Goal: Information Seeking & Learning: Compare options

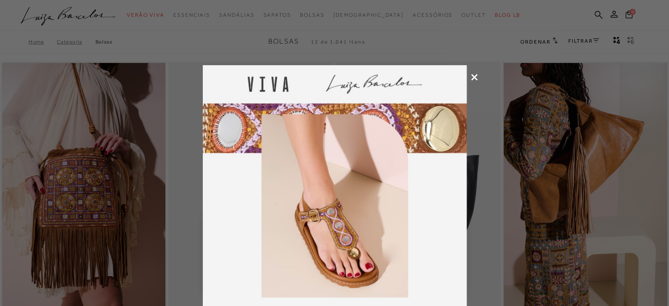
click at [331, 74] on icon at bounding box center [474, 77] width 7 height 7
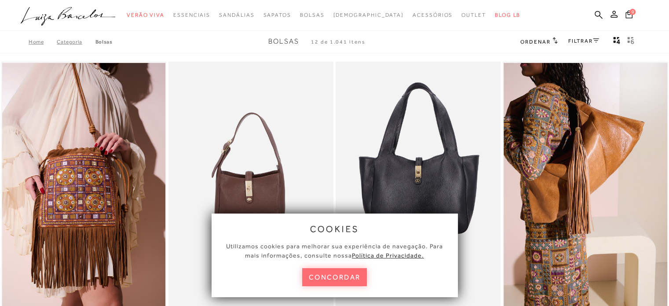
click at [331, 276] on button "concordar" at bounding box center [334, 277] width 65 height 18
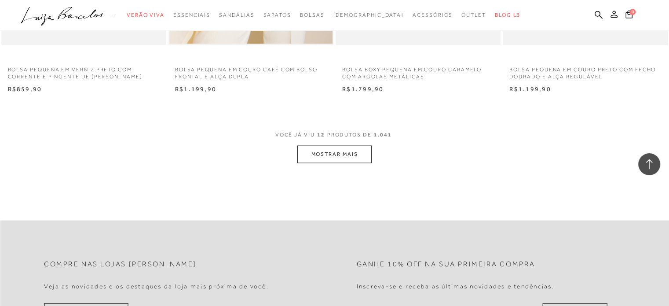
scroll to position [1849, 0]
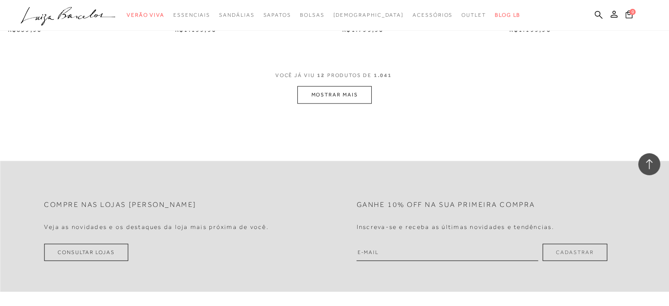
click at [318, 98] on button "MOSTRAR MAIS" at bounding box center [335, 94] width 74 height 17
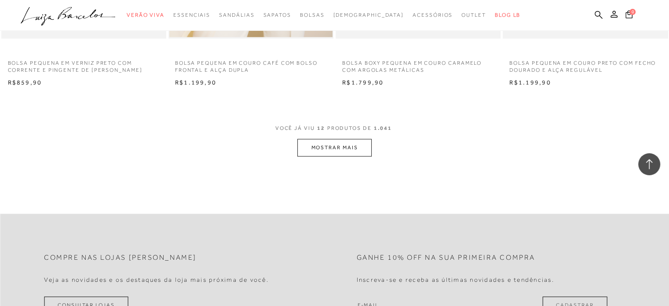
scroll to position [1717, 0]
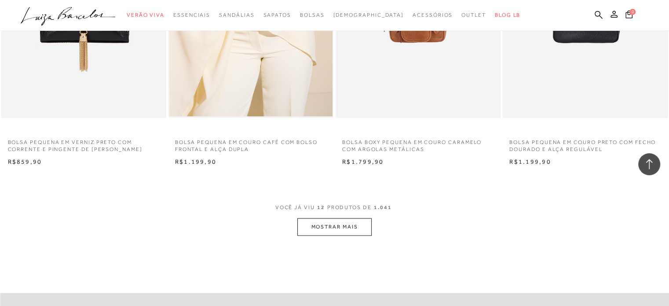
click at [324, 225] on button "MOSTRAR MAIS" at bounding box center [335, 226] width 74 height 17
click at [331, 222] on button "MOSTRAR MAIS" at bounding box center [335, 226] width 74 height 17
click at [331, 162] on icon at bounding box center [649, 163] width 11 height 11
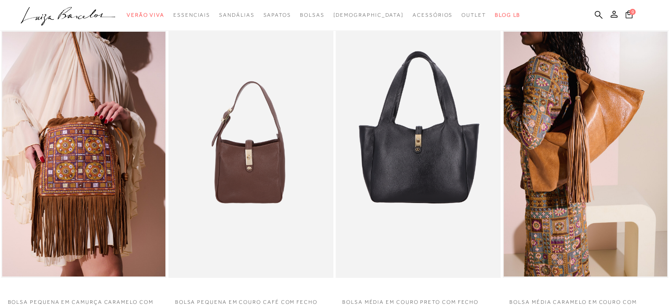
scroll to position [0, 0]
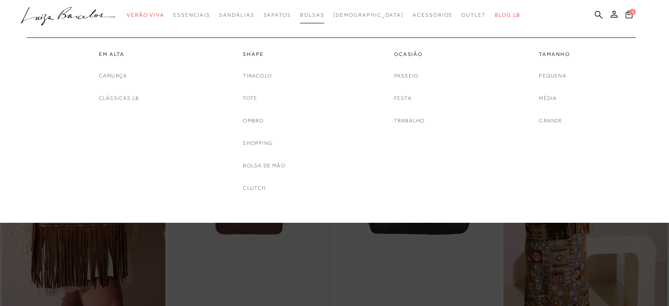
click at [325, 15] on span "Bolsas" at bounding box center [312, 15] width 25 height 6
click at [263, 76] on link "Tiracolo" at bounding box center [257, 75] width 29 height 9
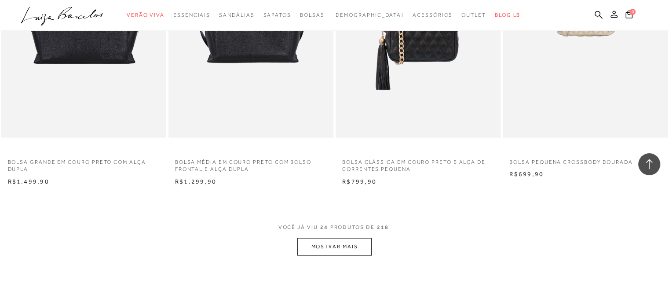
scroll to position [1717, 0]
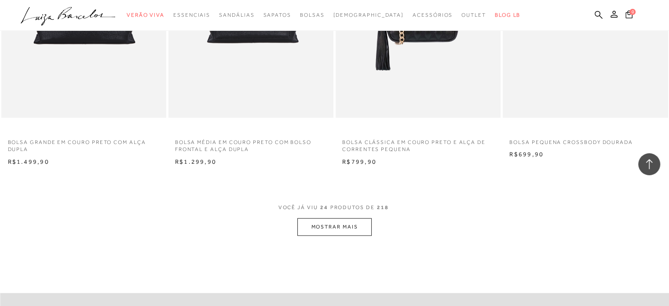
click at [313, 223] on button "MOSTRAR MAIS" at bounding box center [335, 226] width 74 height 17
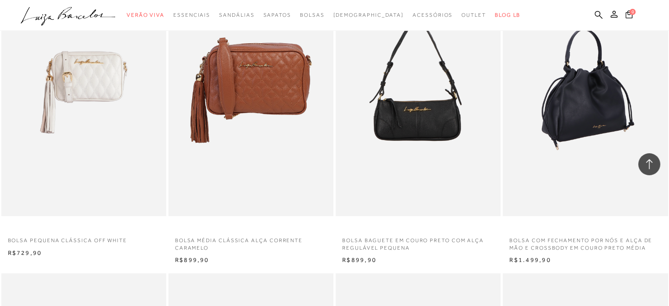
scroll to position [2553, 0]
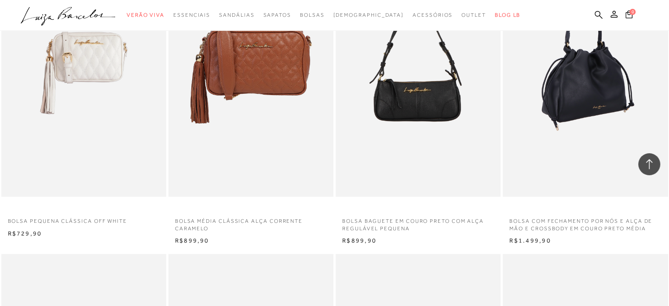
click at [331, 118] on img at bounding box center [586, 73] width 164 height 248
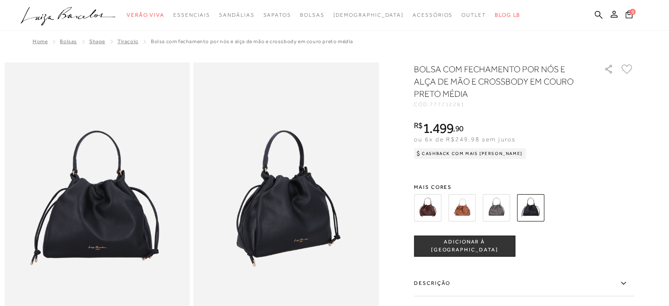
click at [331, 206] on img at bounding box center [427, 207] width 27 height 27
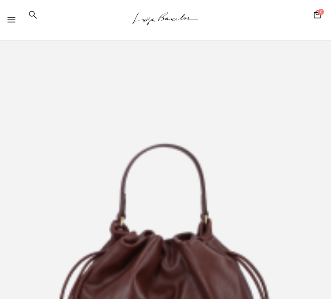
scroll to position [88, 0]
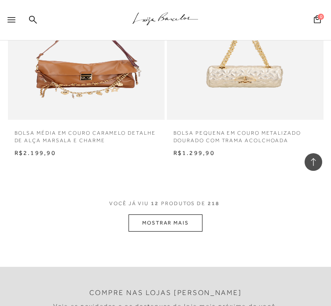
scroll to position [1012, 0]
